Goal: Task Accomplishment & Management: Use online tool/utility

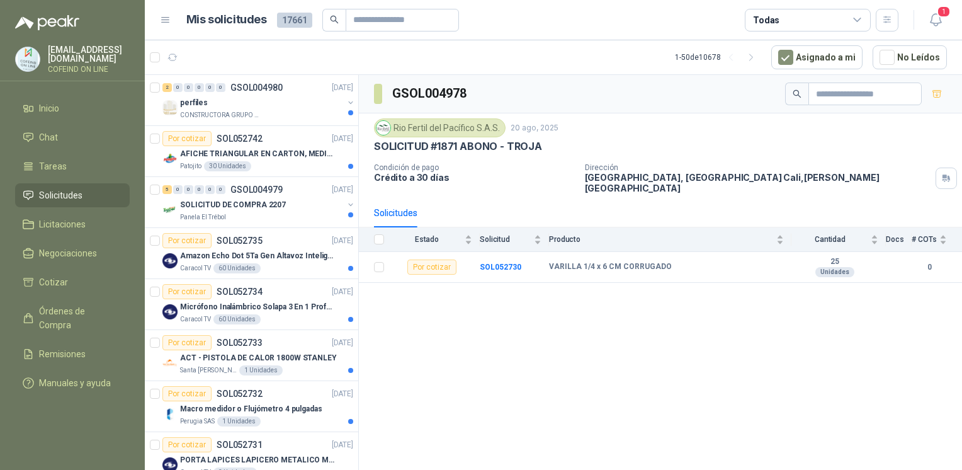
drag, startPoint x: 443, startPoint y: 370, endPoint x: 353, endPoint y: 351, distance: 92.7
click at [443, 370] on div "GSOL004978 Rio Fertil [PERSON_NAME] S.A.S. [DATE] SOLICITUD #1871 ABONO - TROJA…" at bounding box center [660, 274] width 603 height 399
click at [276, 111] on div "CONSTRUCTORA GRUPO FIP" at bounding box center [261, 115] width 163 height 10
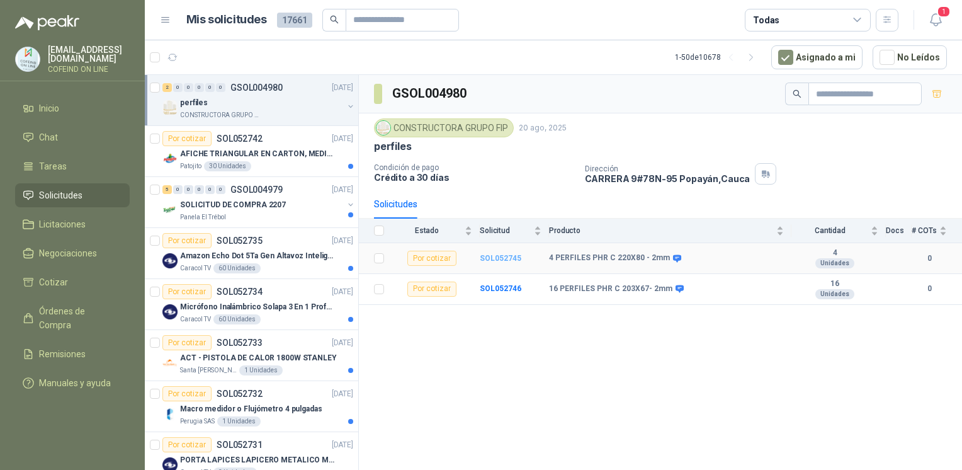
click at [489, 254] on b "SOL052745" at bounding box center [501, 258] width 42 height 9
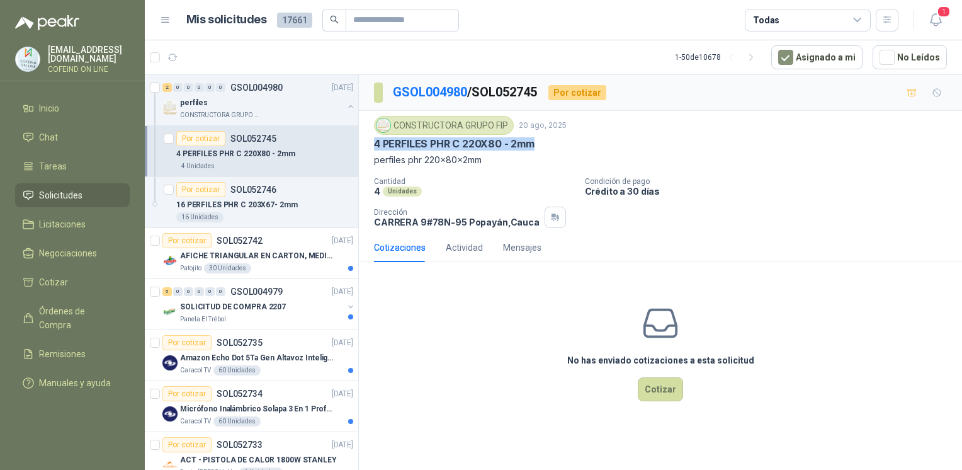
drag, startPoint x: 487, startPoint y: 147, endPoint x: 363, endPoint y: 137, distance: 125.0
click at [363, 137] on div "CONSTRUCTORA GRUPO FIP [DATE] 4 PERFILES PHR C 220X80 - 2mm perfiles phr 220x80…" at bounding box center [660, 172] width 603 height 122
copy p "4 PERFILES PHR C 220X80 - 2mm"
click at [942, 25] on icon "button" at bounding box center [936, 20] width 16 height 16
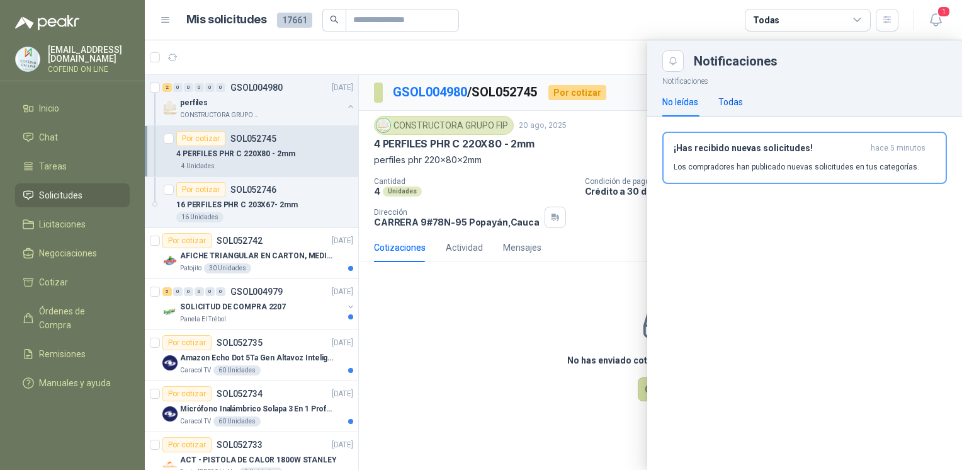
click at [725, 103] on div "Todas" at bounding box center [730, 102] width 25 height 14
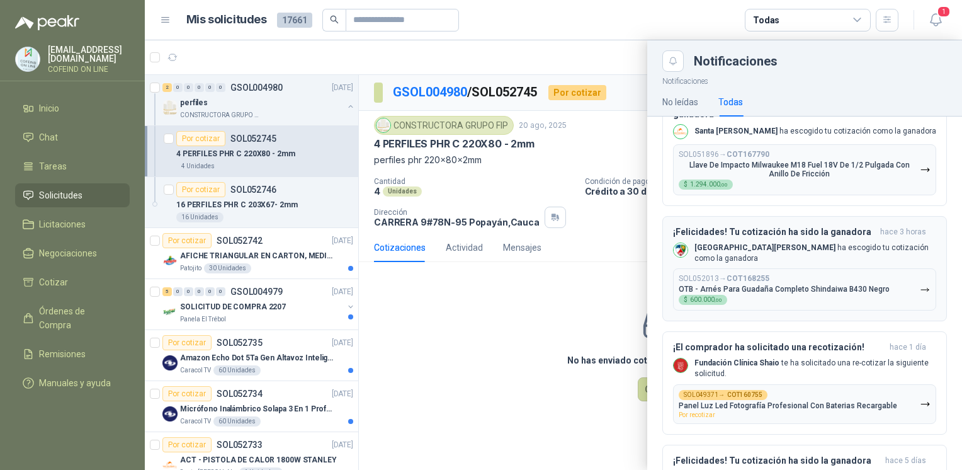
scroll to position [151, 0]
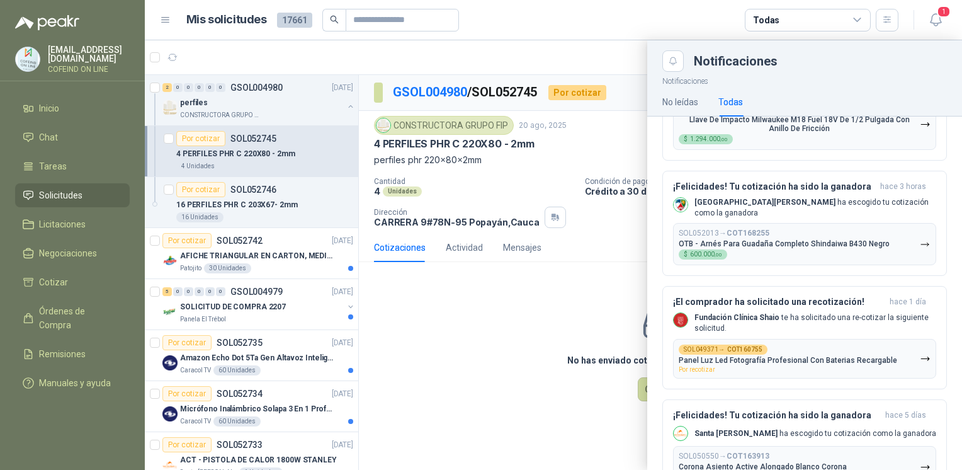
click at [414, 344] on div at bounding box center [553, 254] width 817 height 429
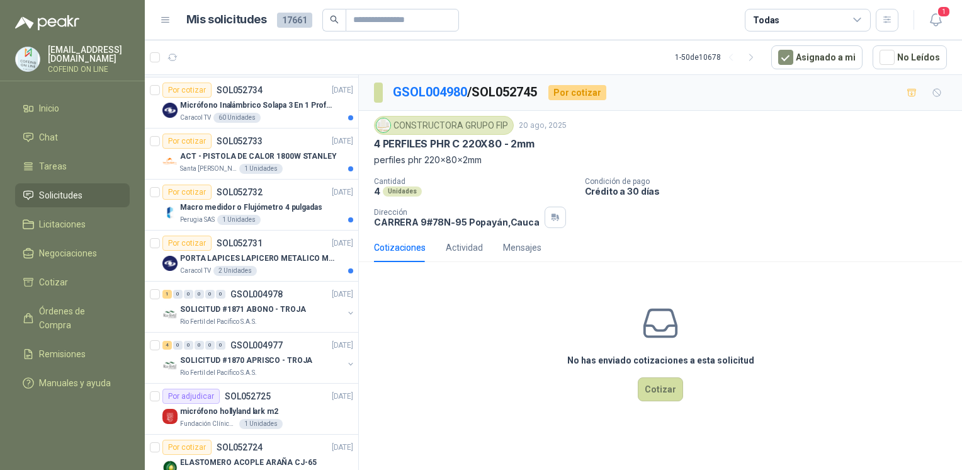
scroll to position [325, 0]
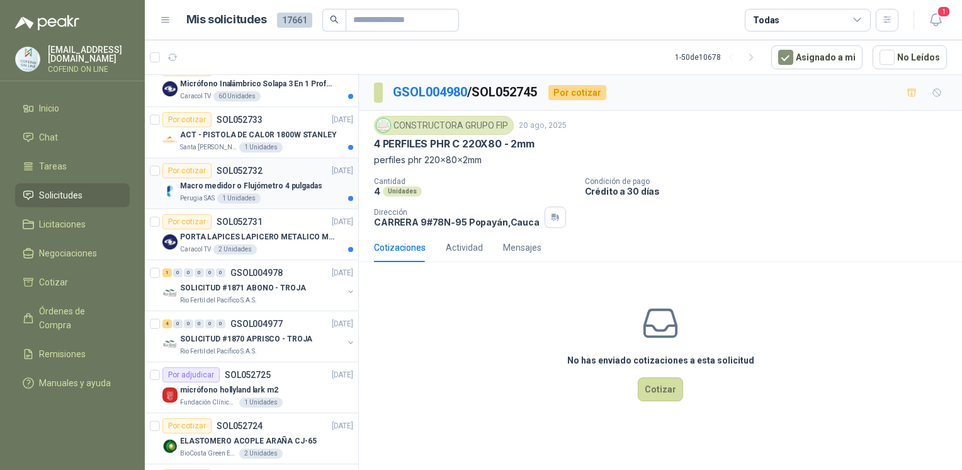
click at [271, 189] on p "Macro medidor o Flujómetro 4 pulgadas" at bounding box center [251, 186] width 142 height 12
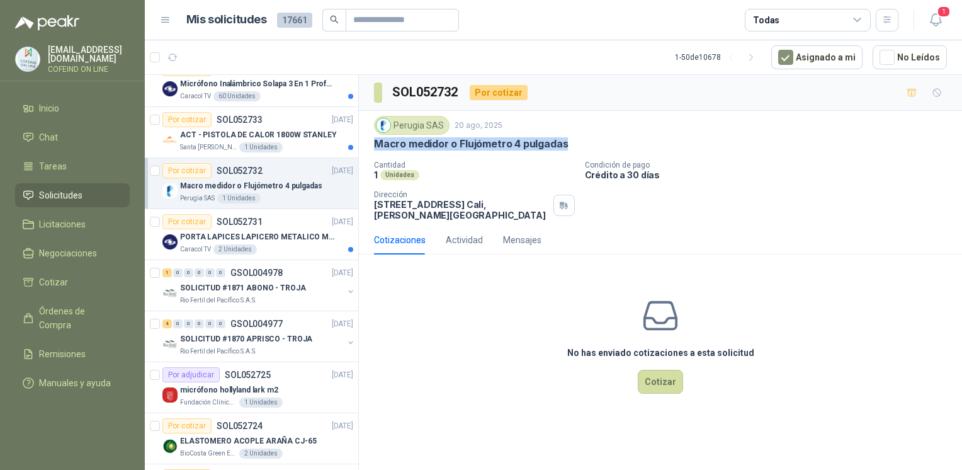
drag, startPoint x: 569, startPoint y: 147, endPoint x: 370, endPoint y: 142, distance: 199.0
click at [370, 142] on div "Perugia SAS [DATE] Macro medidor o Flujómetro 4 pulgadas Cantidad 1 Unidades Co…" at bounding box center [660, 168] width 603 height 115
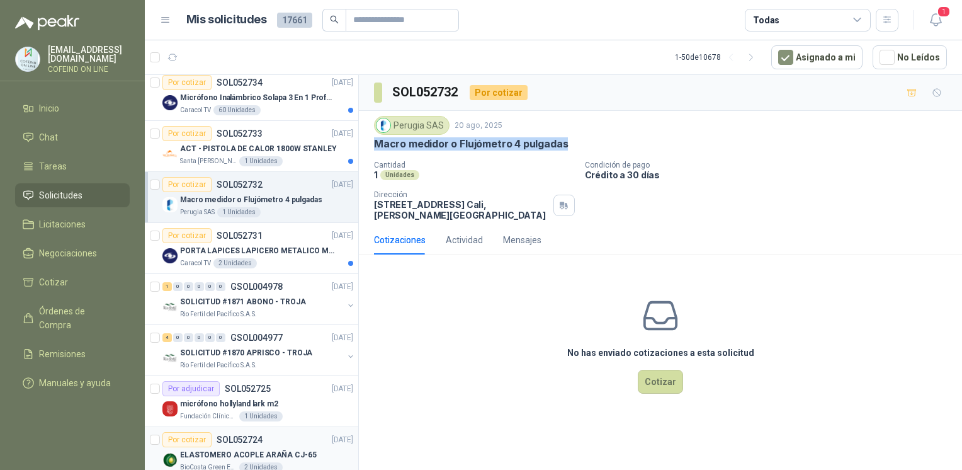
scroll to position [300, 0]
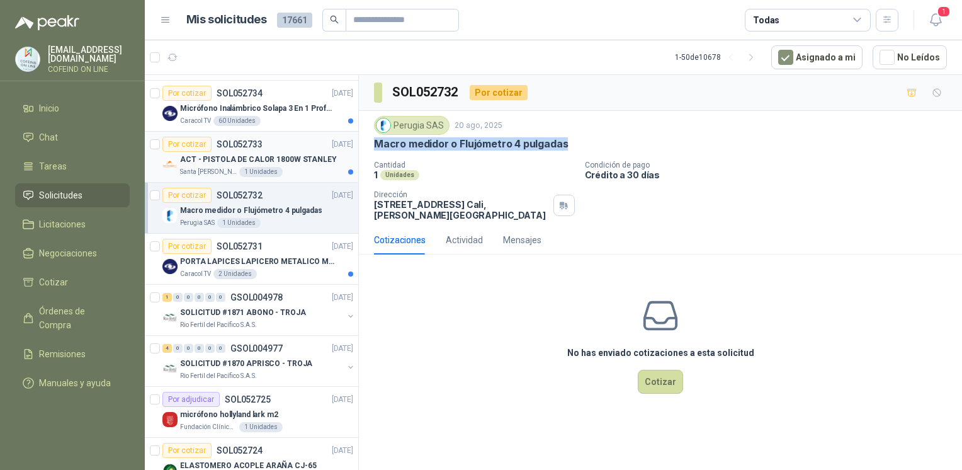
click at [199, 162] on p "ACT - PISTOLA DE CALOR 1800W STANLEY" at bounding box center [258, 160] width 157 height 12
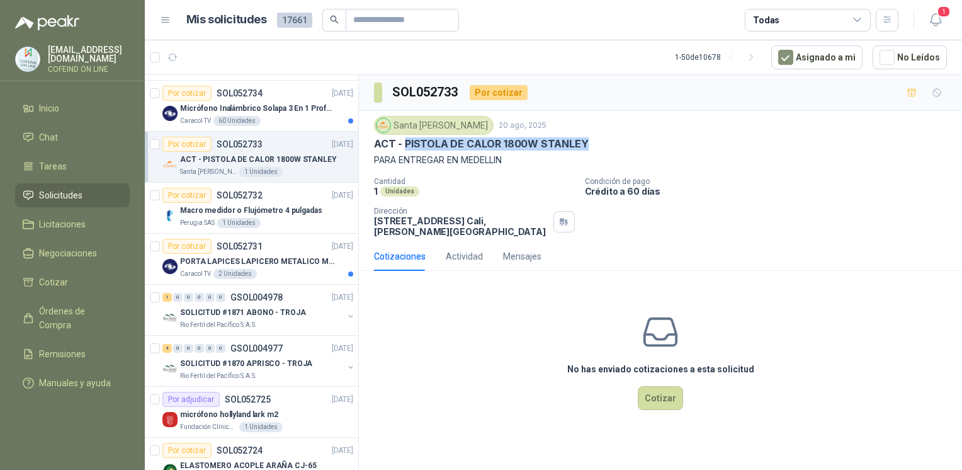
drag, startPoint x: 565, startPoint y: 139, endPoint x: 404, endPoint y: 145, distance: 161.3
click at [404, 145] on div "ACT - PISTOLA DE CALOR 1800W STANLEY" at bounding box center [660, 143] width 573 height 13
click at [671, 399] on button "Cotizar" at bounding box center [660, 398] width 45 height 24
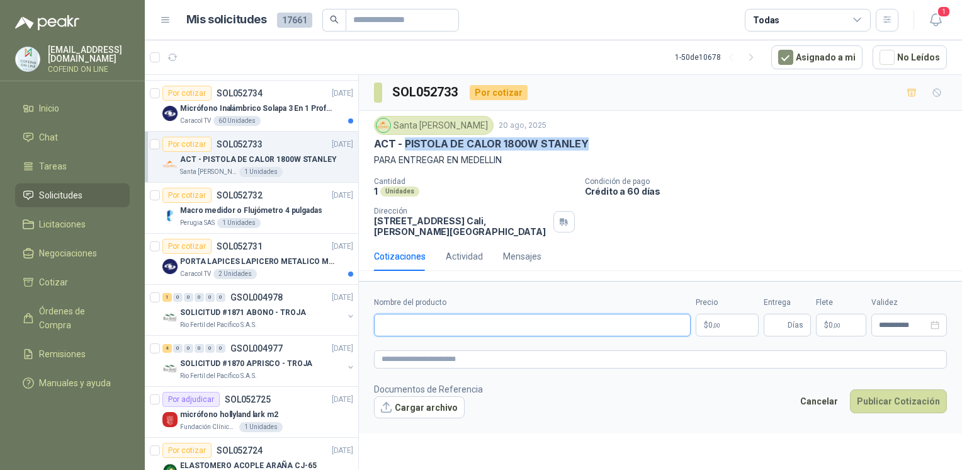
click at [428, 329] on input "Nombre del producto" at bounding box center [532, 325] width 317 height 23
paste input "**********"
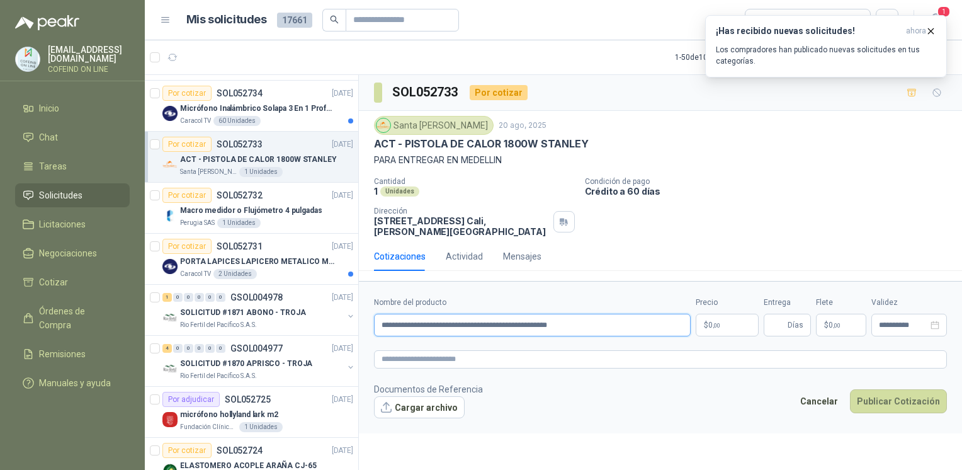
click at [588, 325] on input "**********" at bounding box center [532, 325] width 317 height 23
type input "**********"
click at [419, 406] on button "Cargar archivo" at bounding box center [419, 407] width 91 height 23
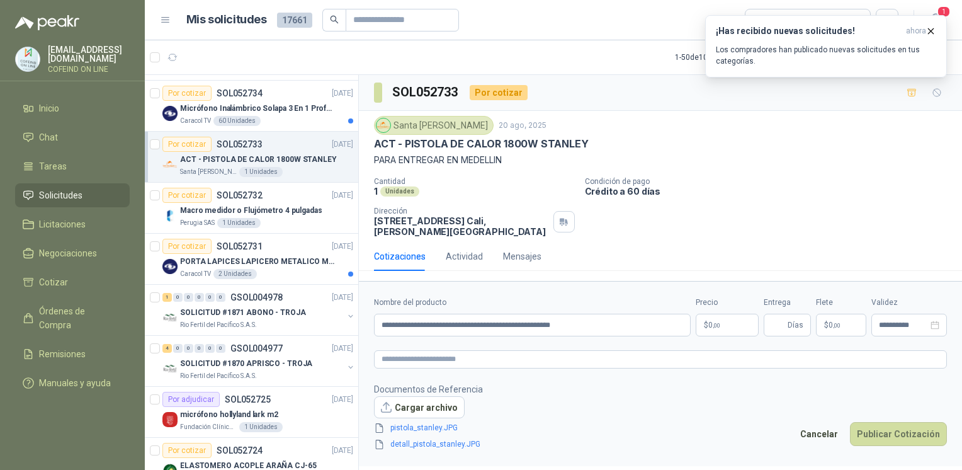
click at [725, 321] on body "[EMAIL_ADDRESS][DOMAIN_NAME] COFEIND ON LINE Inicio Chat Tareas Solicitudes Lic…" at bounding box center [481, 235] width 962 height 470
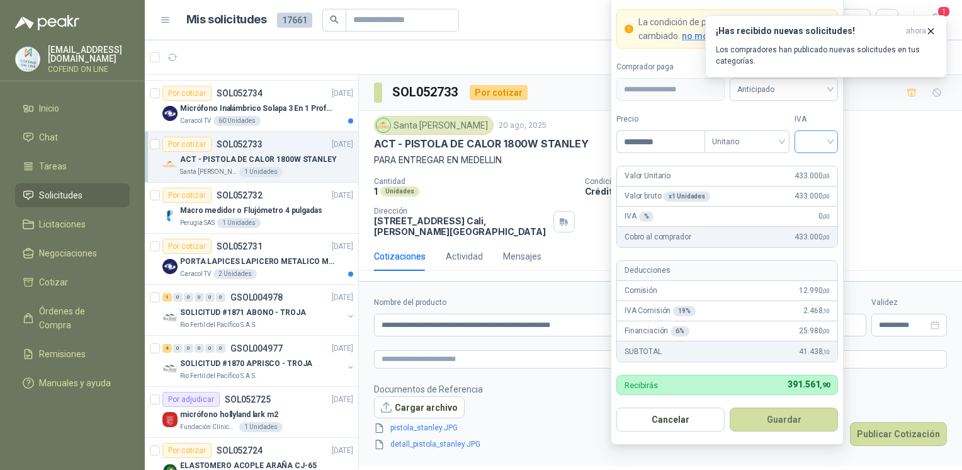
click at [837, 152] on div at bounding box center [815, 141] width 43 height 23
type input "*********"
click at [818, 213] on div "0%" at bounding box center [816, 209] width 23 height 14
click at [662, 145] on input "*********" at bounding box center [661, 141] width 88 height 21
click at [781, 422] on button "Guardar" at bounding box center [784, 419] width 108 height 24
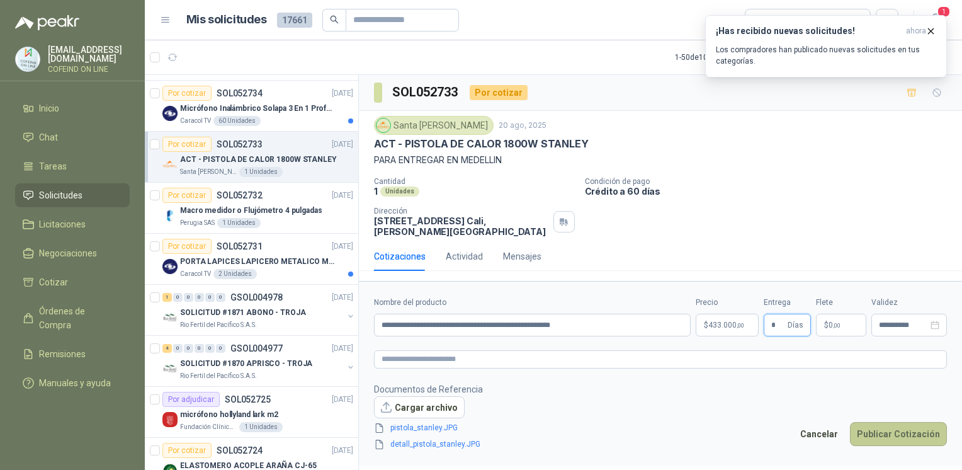
type input "*"
click at [882, 434] on button "Publicar Cotización" at bounding box center [898, 434] width 97 height 24
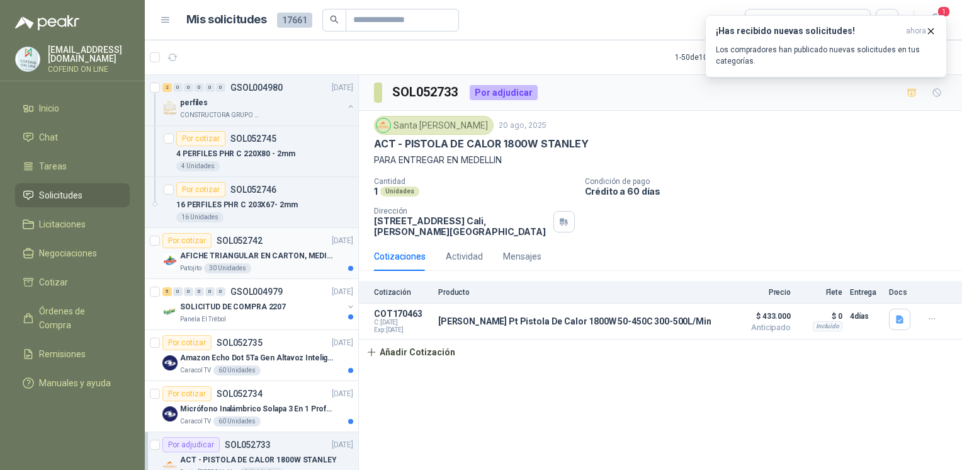
click at [263, 269] on div "Patojito 30 Unidades" at bounding box center [266, 268] width 173 height 10
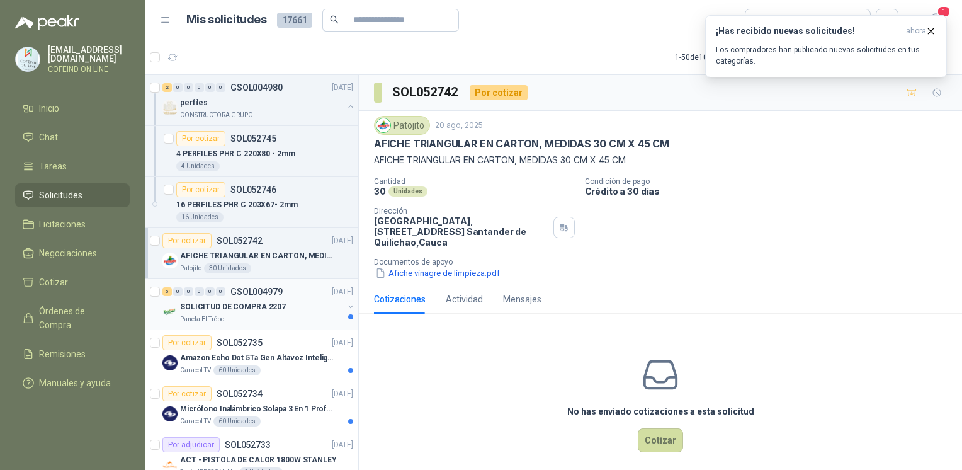
click at [310, 314] on div "Panela El Trébol" at bounding box center [261, 319] width 163 height 10
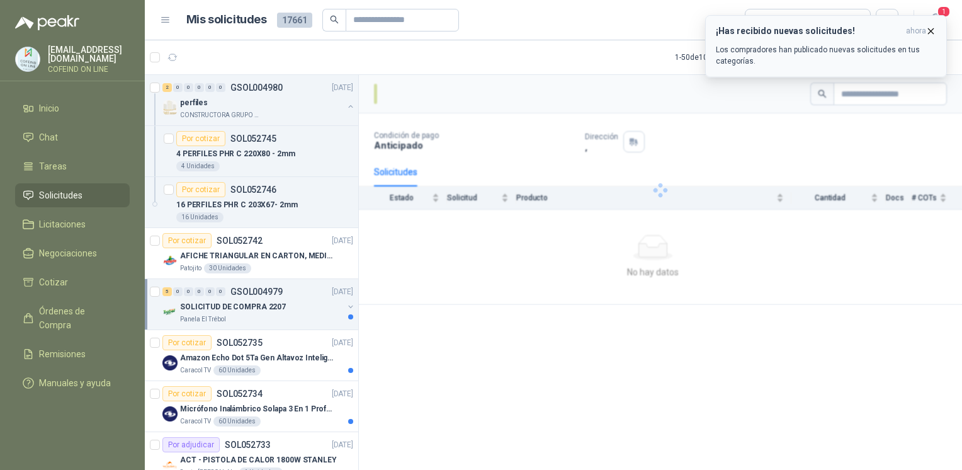
click at [934, 31] on icon "button" at bounding box center [930, 31] width 11 height 11
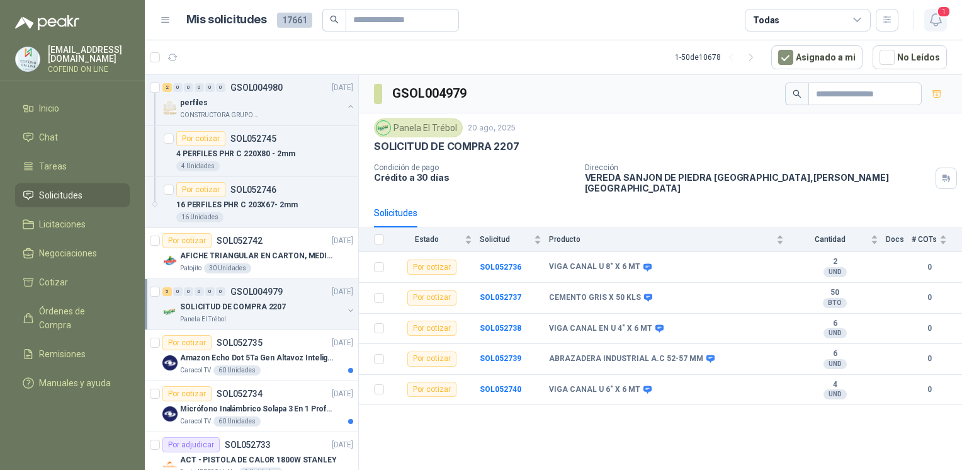
click at [938, 21] on icon "button" at bounding box center [936, 20] width 16 height 16
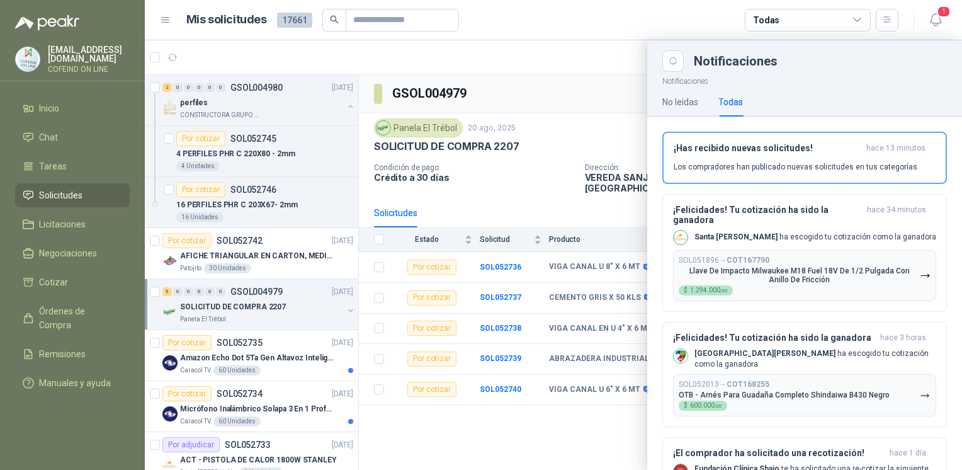
click at [489, 436] on div at bounding box center [553, 254] width 817 height 429
